Goal: Communication & Community: Ask a question

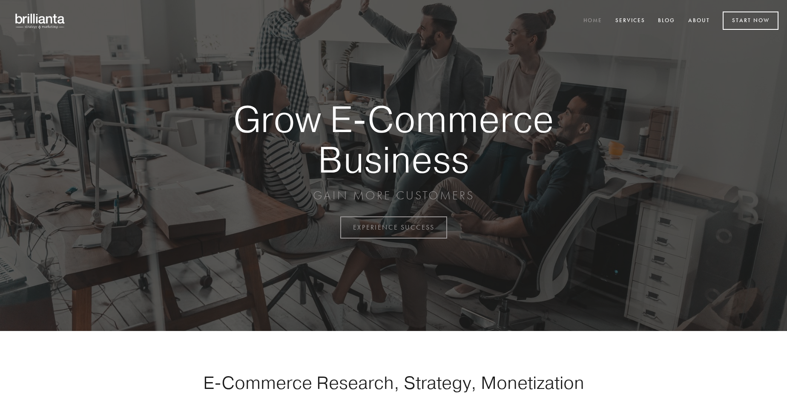
scroll to position [2233, 0]
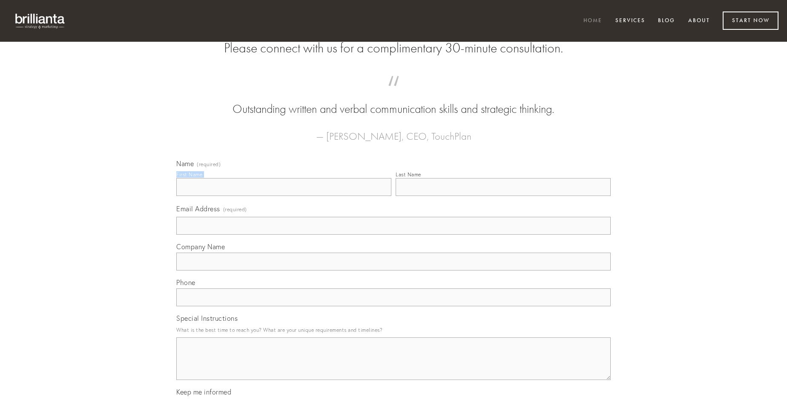
type input "[PERSON_NAME]"
click at [503, 196] on input "Last Name" at bounding box center [503, 187] width 215 height 18
type input "[PERSON_NAME]"
click at [394, 235] on input "Email Address (required)" at bounding box center [393, 226] width 435 height 18
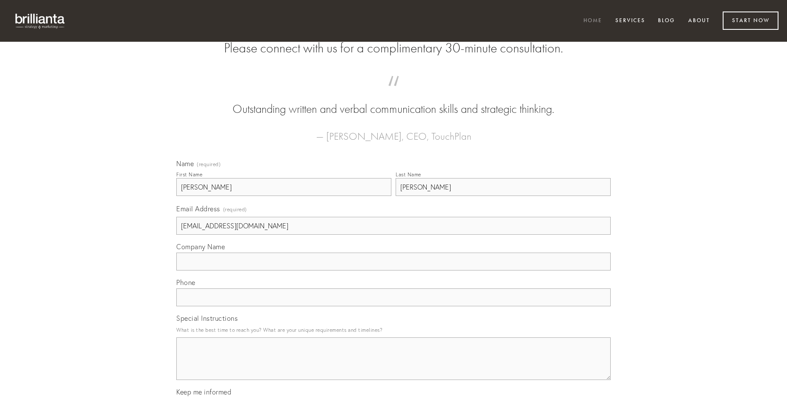
type input "[EMAIL_ADDRESS][DOMAIN_NAME]"
click at [394, 271] on input "Company Name" at bounding box center [393, 262] width 435 height 18
type input "eos"
click at [394, 306] on input "text" at bounding box center [393, 297] width 435 height 18
click at [394, 366] on textarea "Special Instructions" at bounding box center [393, 358] width 435 height 43
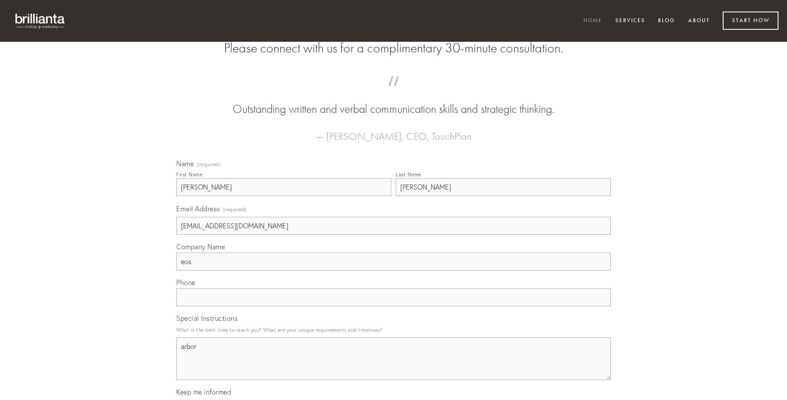
type textarea "arbor"
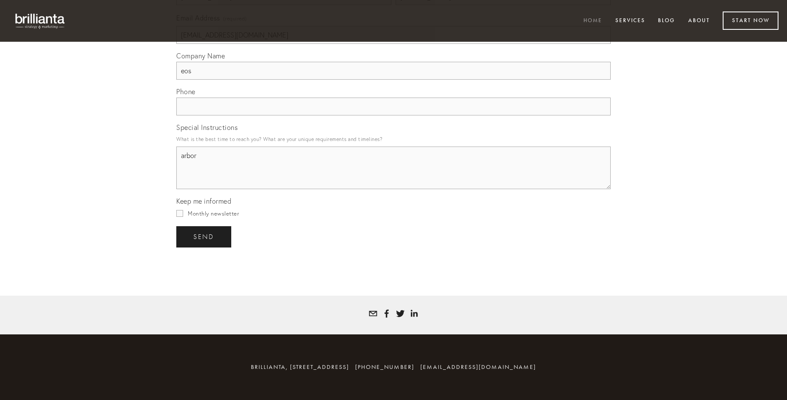
click at [204, 236] on span "send" at bounding box center [203, 237] width 21 height 8
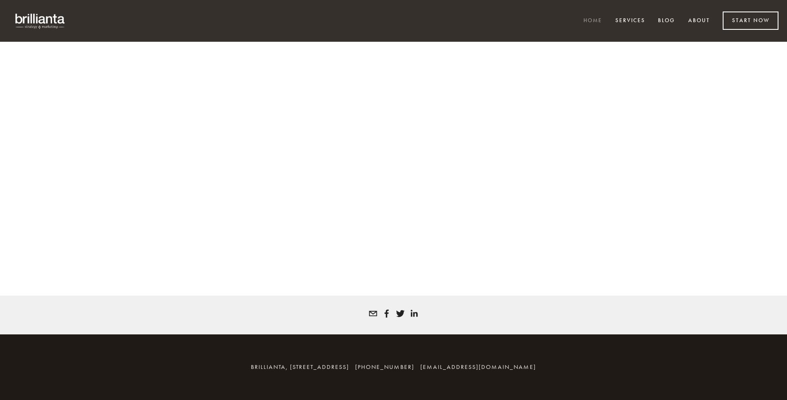
scroll to position [2222, 0]
